Goal: Task Accomplishment & Management: Use online tool/utility

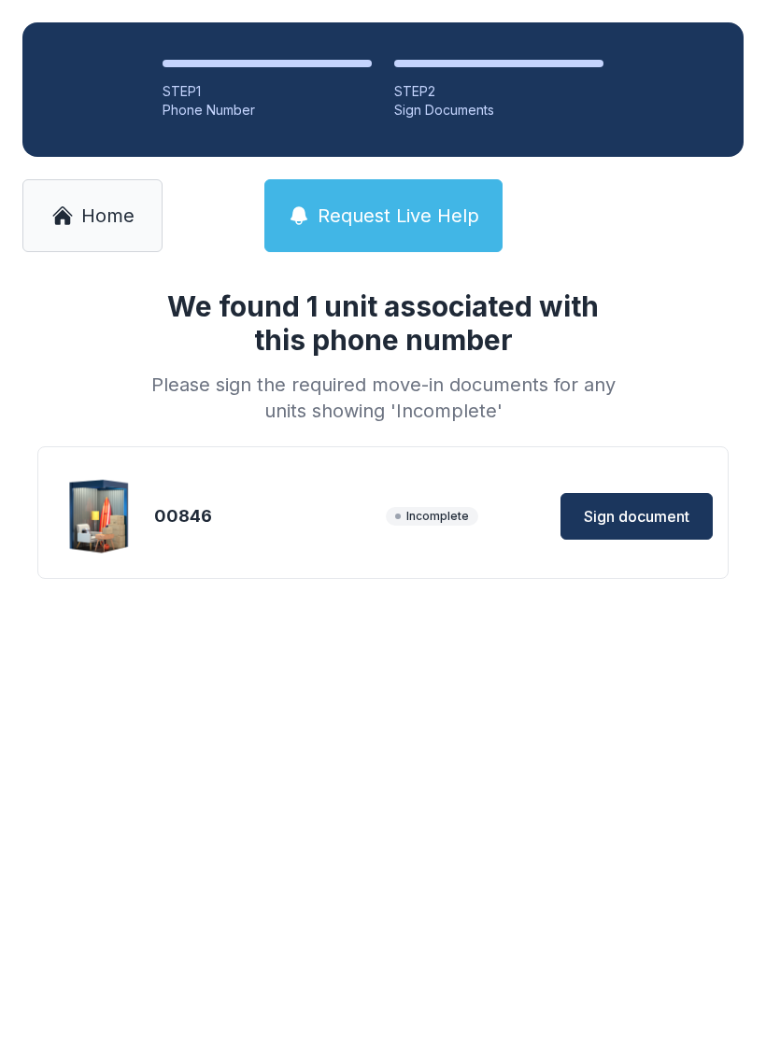
click at [667, 505] on span "Sign document" at bounding box center [637, 516] width 106 height 22
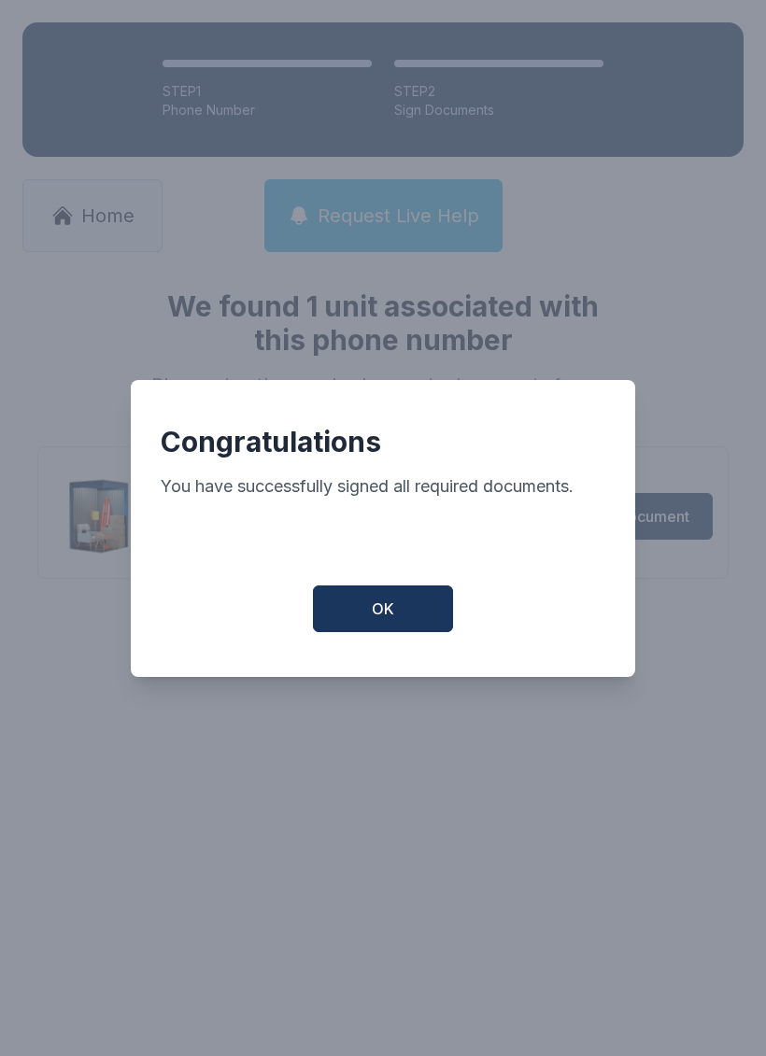
click at [417, 629] on button "OK" at bounding box center [383, 609] width 140 height 47
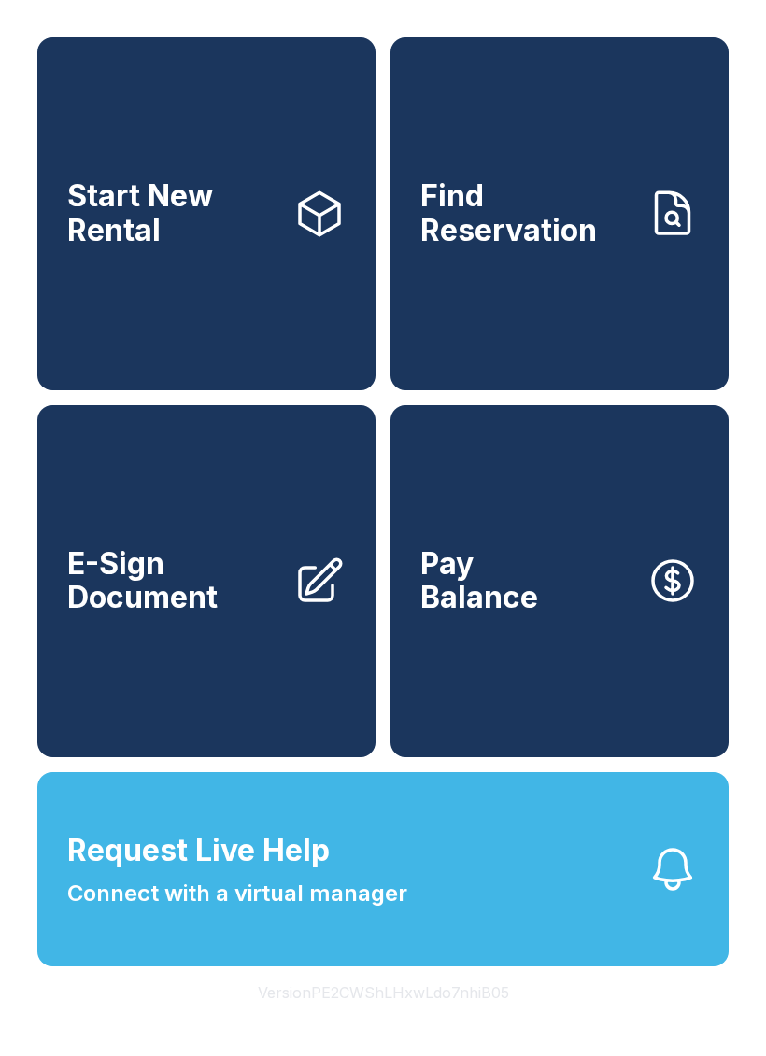
click at [276, 615] on span "E-Sign Document" at bounding box center [172, 581] width 211 height 68
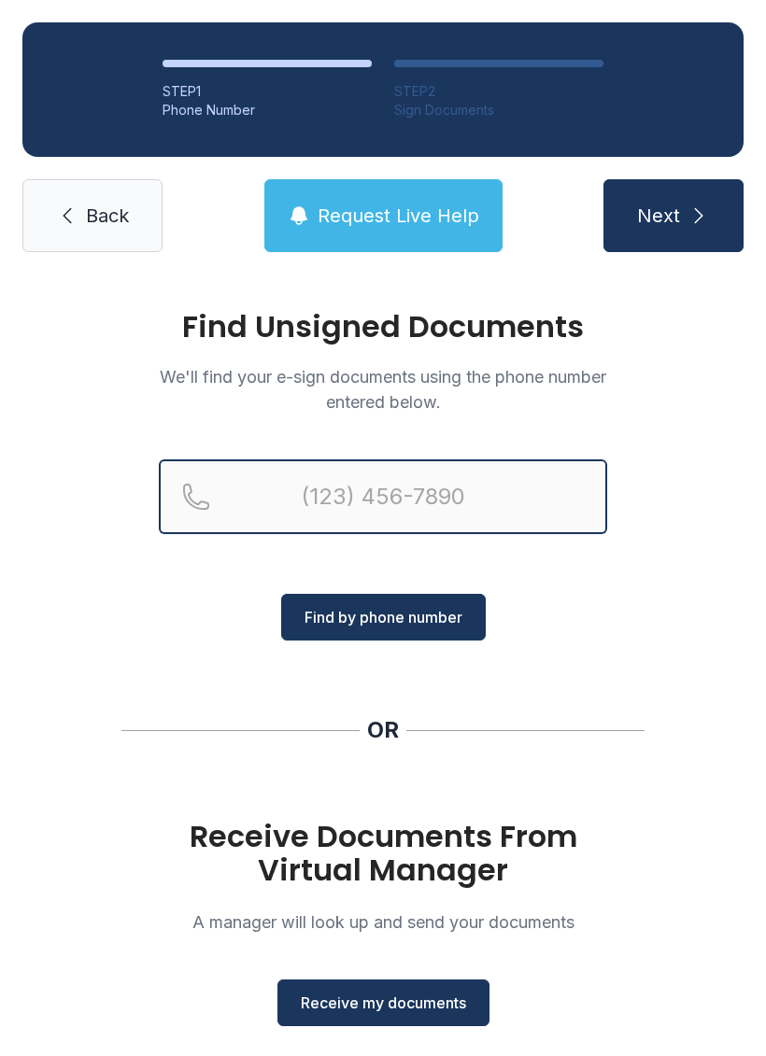
click at [495, 500] on input "Reservation phone number" at bounding box center [383, 496] width 448 height 75
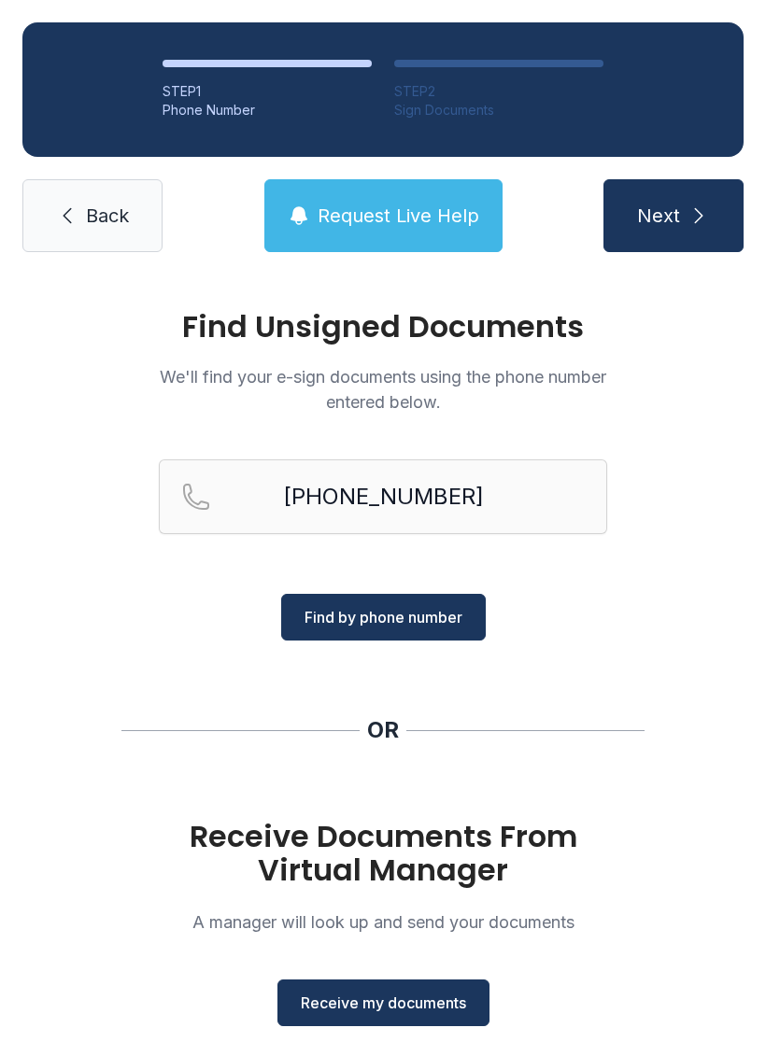
click at [445, 611] on span "Find by phone number" at bounding box center [383, 617] width 158 height 22
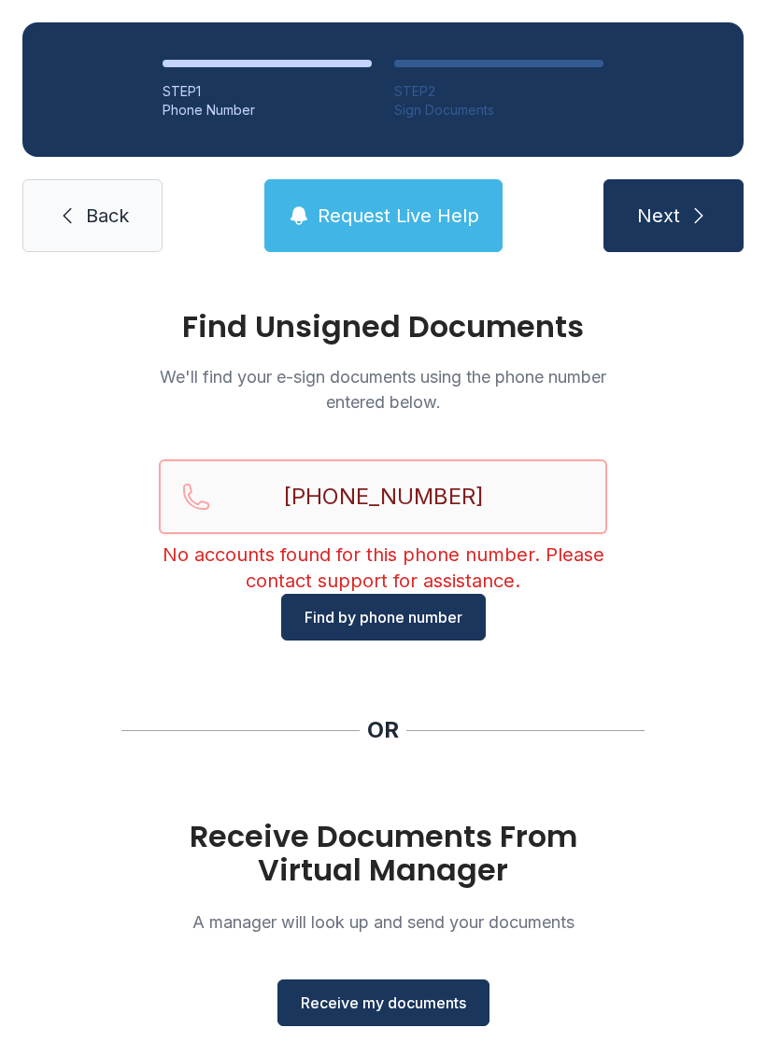
click at [346, 491] on input "[PHONE_NUMBER]" at bounding box center [383, 496] width 448 height 75
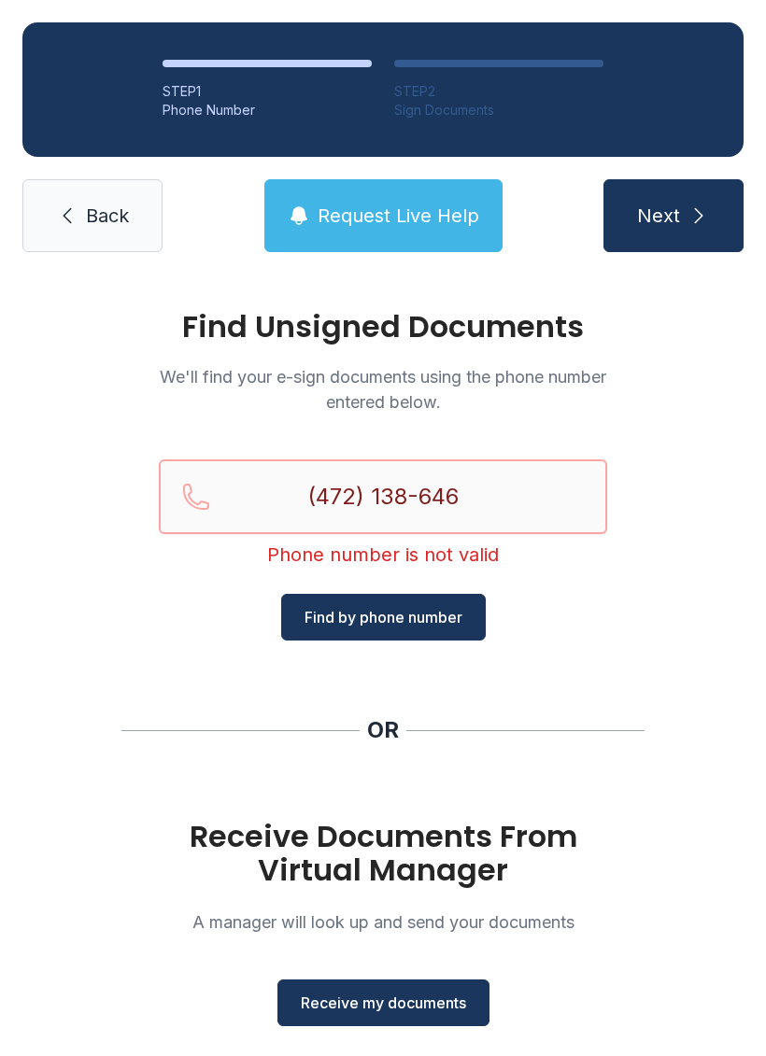
type input "[PHONE_NUMBER]"
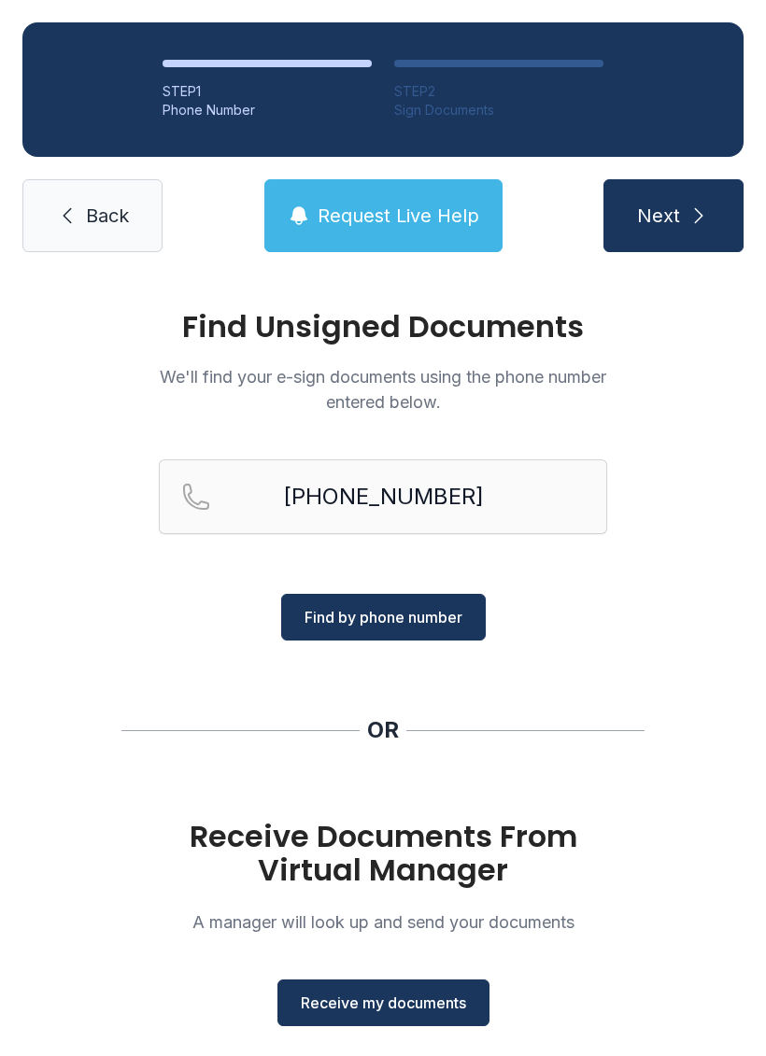
click at [436, 629] on button "Find by phone number" at bounding box center [383, 617] width 205 height 47
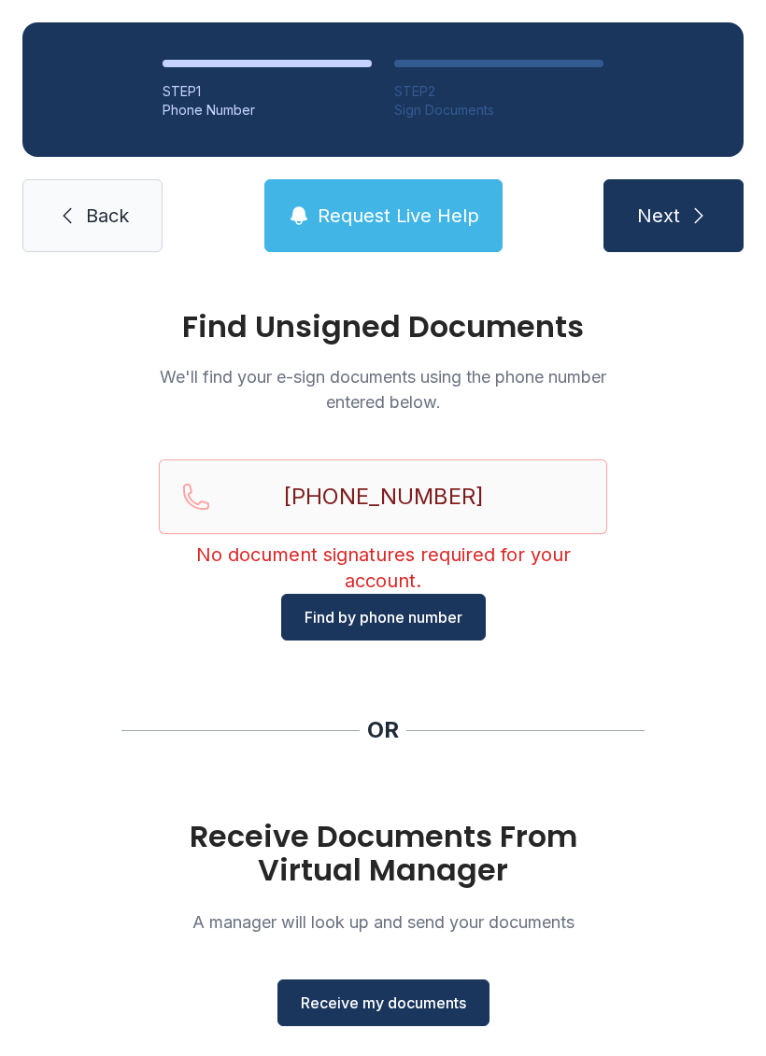
click at [416, 628] on span "Find by phone number" at bounding box center [383, 617] width 158 height 22
click at [125, 197] on link "Back" at bounding box center [92, 215] width 140 height 73
